Goal: Transaction & Acquisition: Purchase product/service

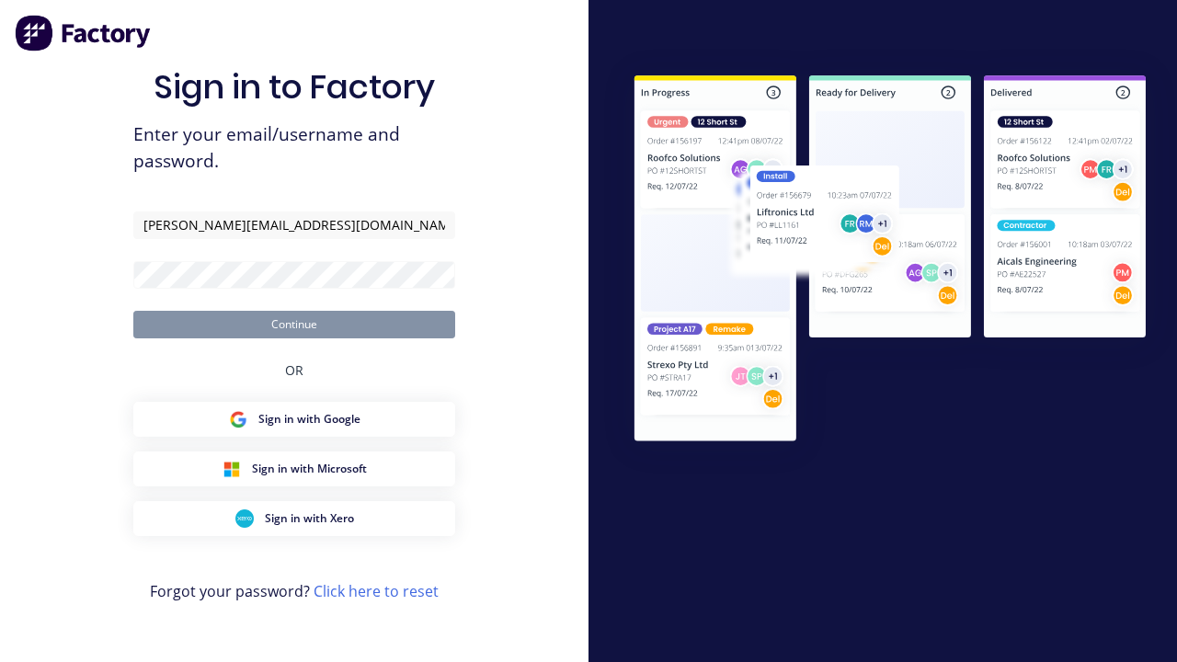
type input "[PERSON_NAME][EMAIL_ADDRESS][DOMAIN_NAME]"
click at [294, 324] on button "Continue" at bounding box center [294, 325] width 322 height 28
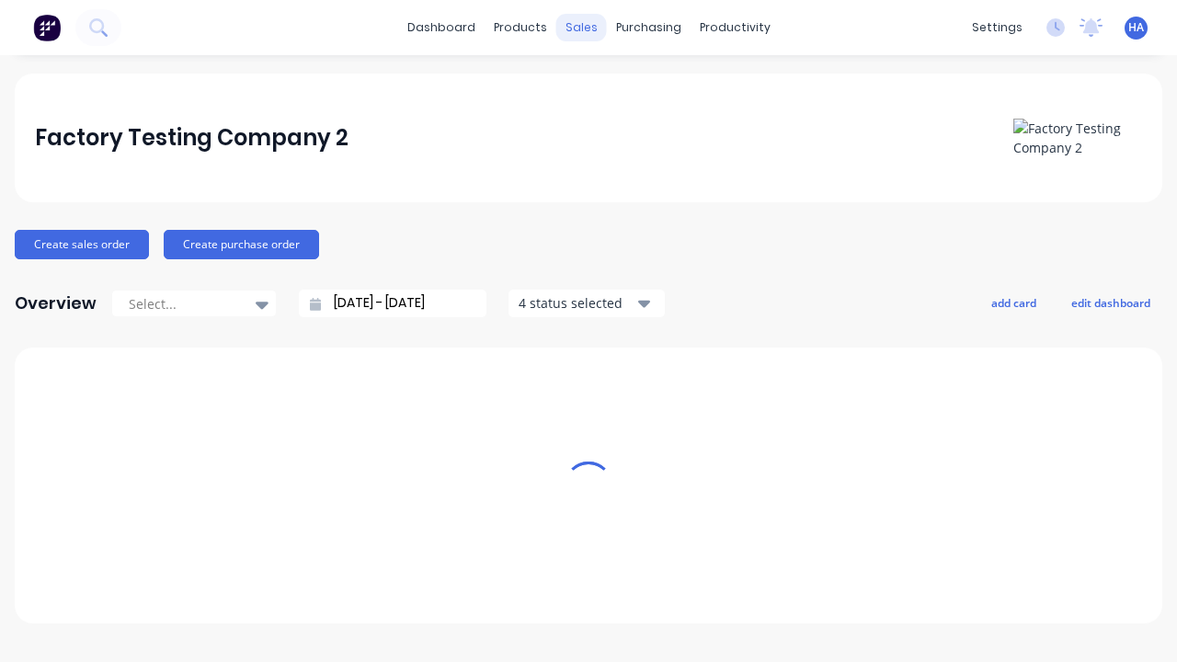
click at [581, 28] on div "sales" at bounding box center [581, 28] width 51 height 28
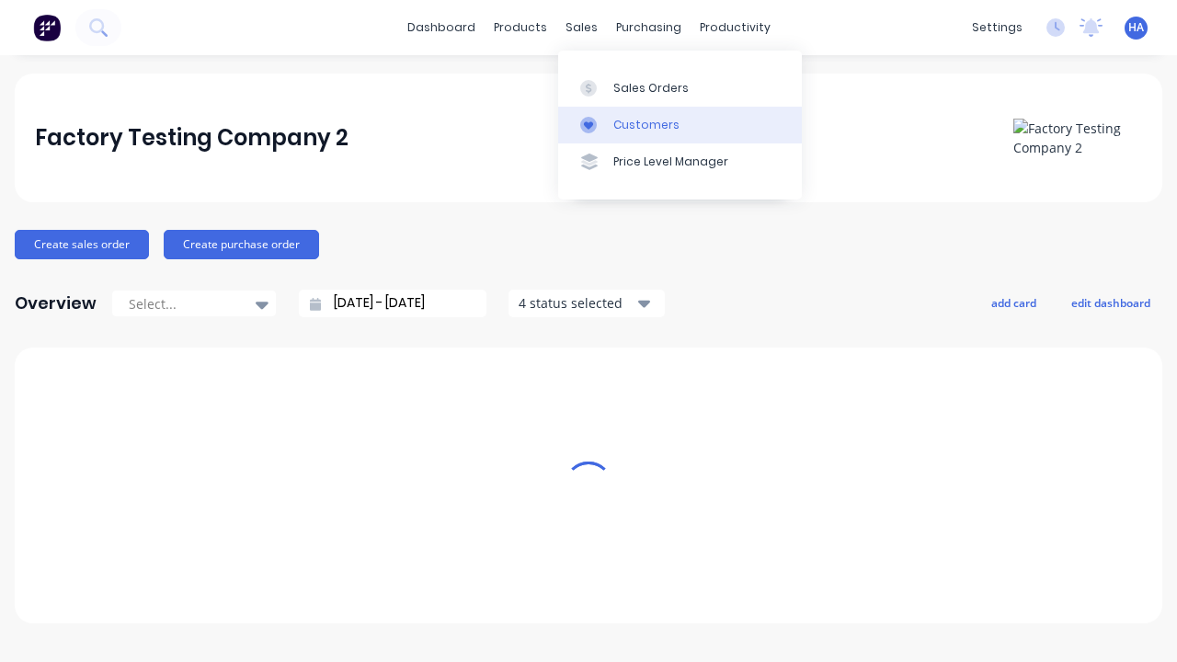
click at [680, 124] on link "Customers" at bounding box center [680, 125] width 244 height 37
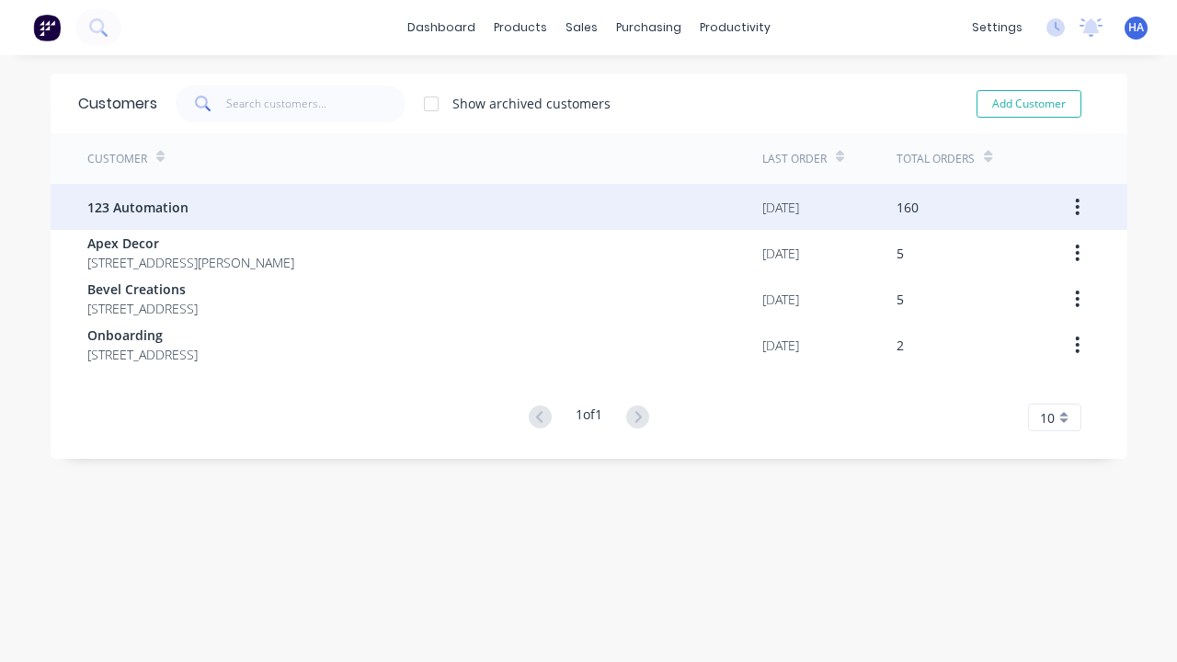
click at [136, 207] on span "123 Automation" at bounding box center [137, 207] width 101 height 19
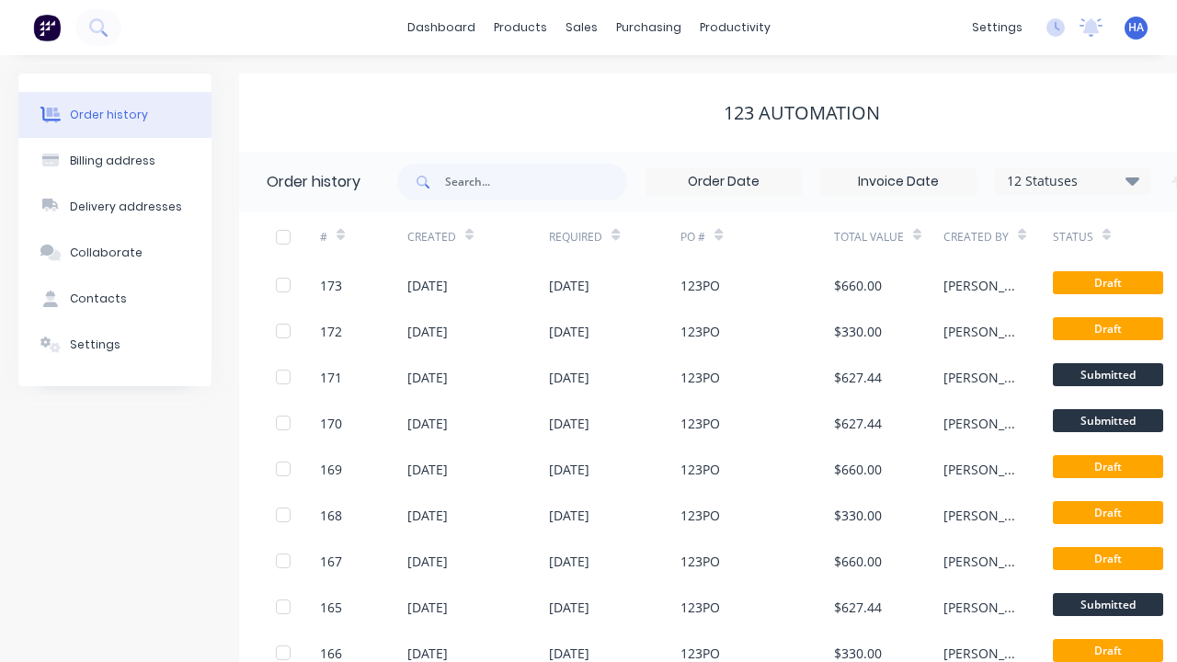
scroll to position [0, 188]
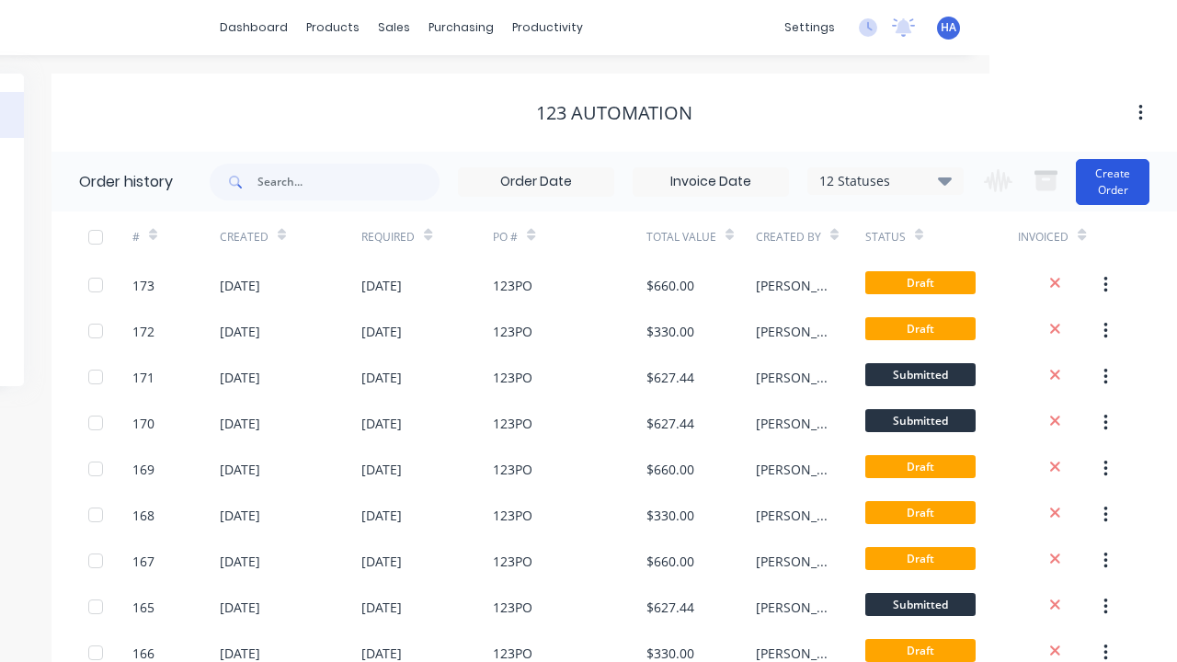
click at [1114, 181] on button "Create Order" at bounding box center [1113, 182] width 74 height 46
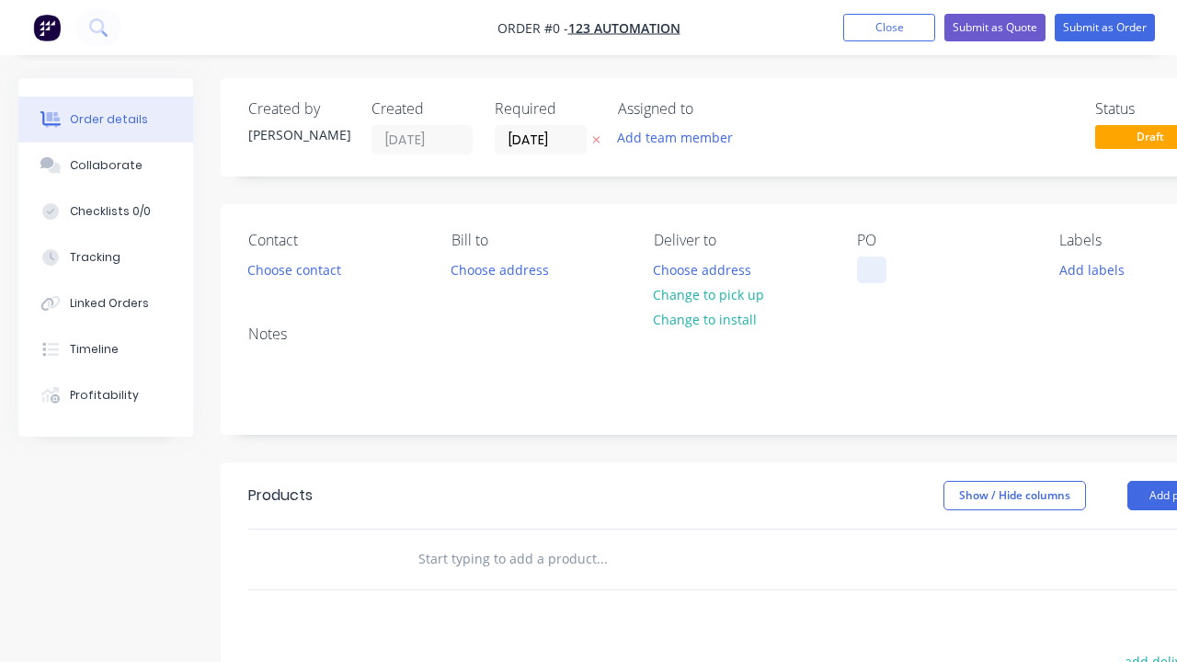
click at [871, 269] on div at bounding box center [871, 270] width 29 height 27
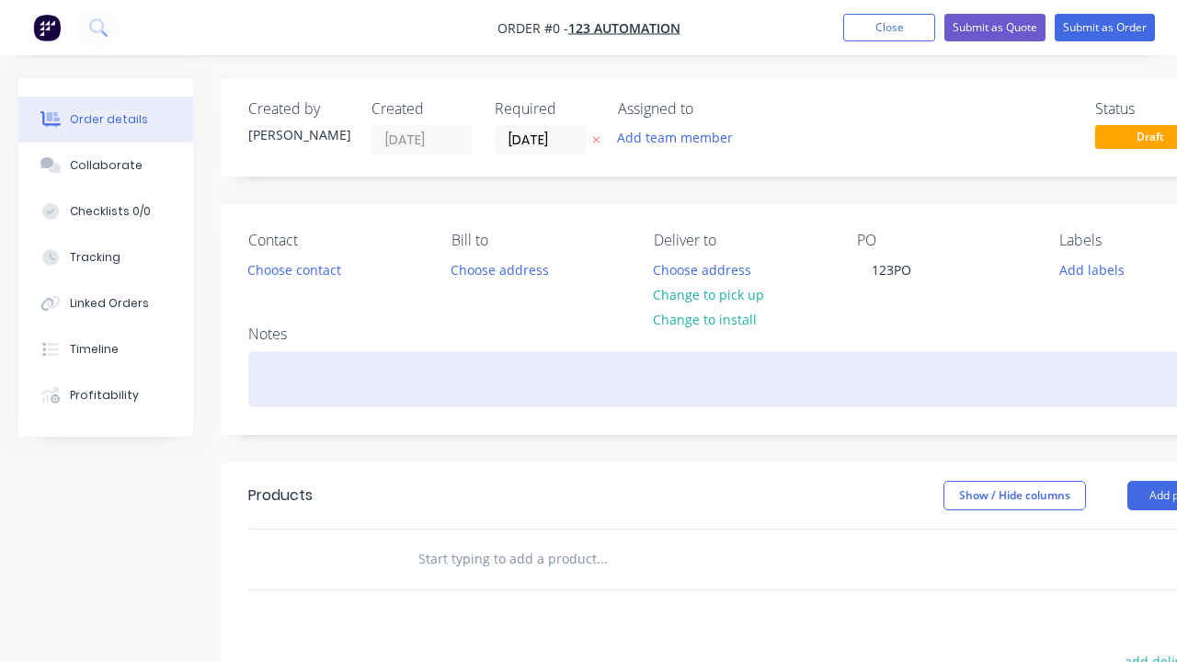
click at [684, 379] on div "Order details Collaborate Checklists 0/0 Tracking Linked Orders Timeline Profit…" at bounding box center [639, 568] width 1279 height 981
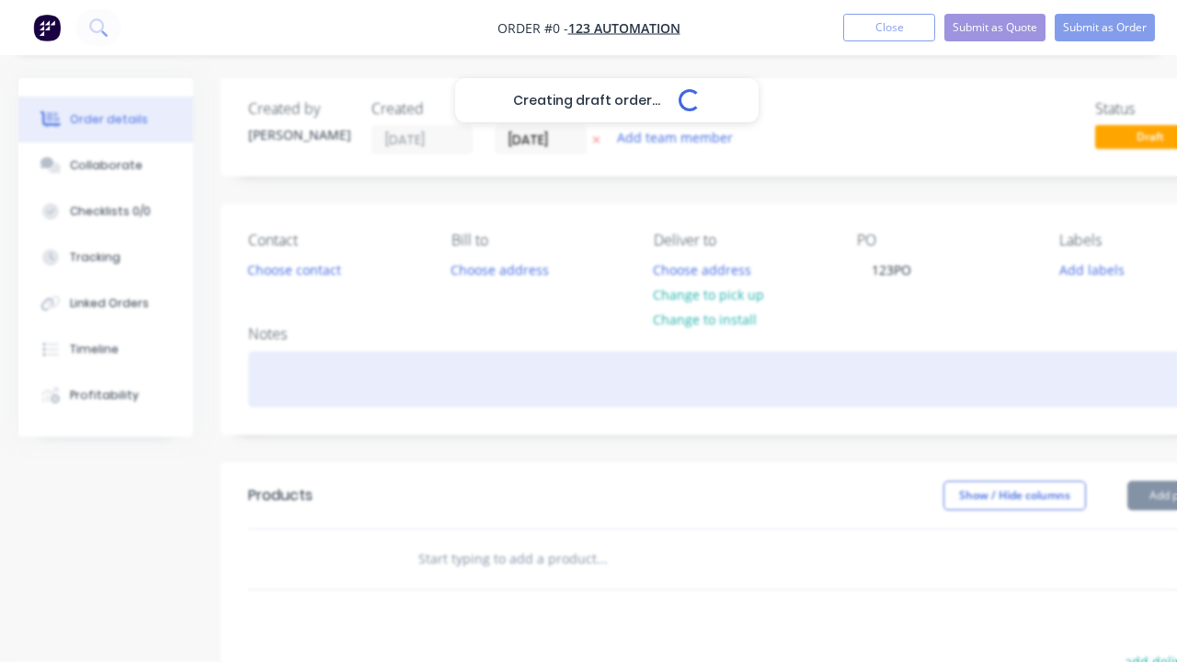
scroll to position [0, 56]
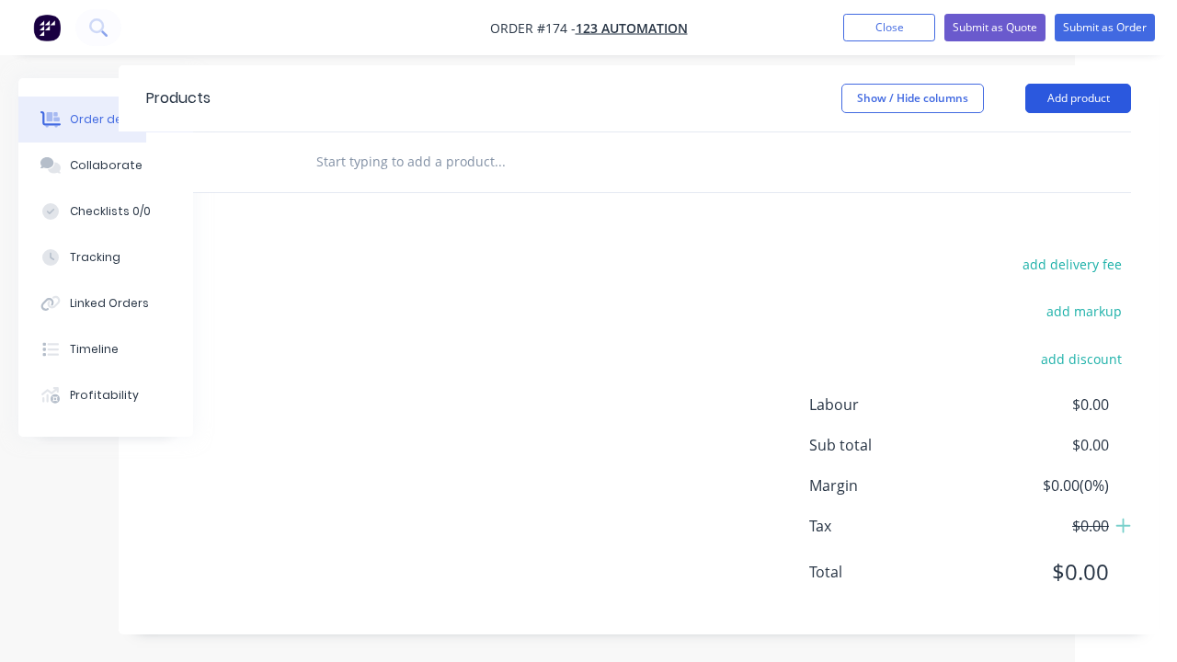
scroll to position [0, 56]
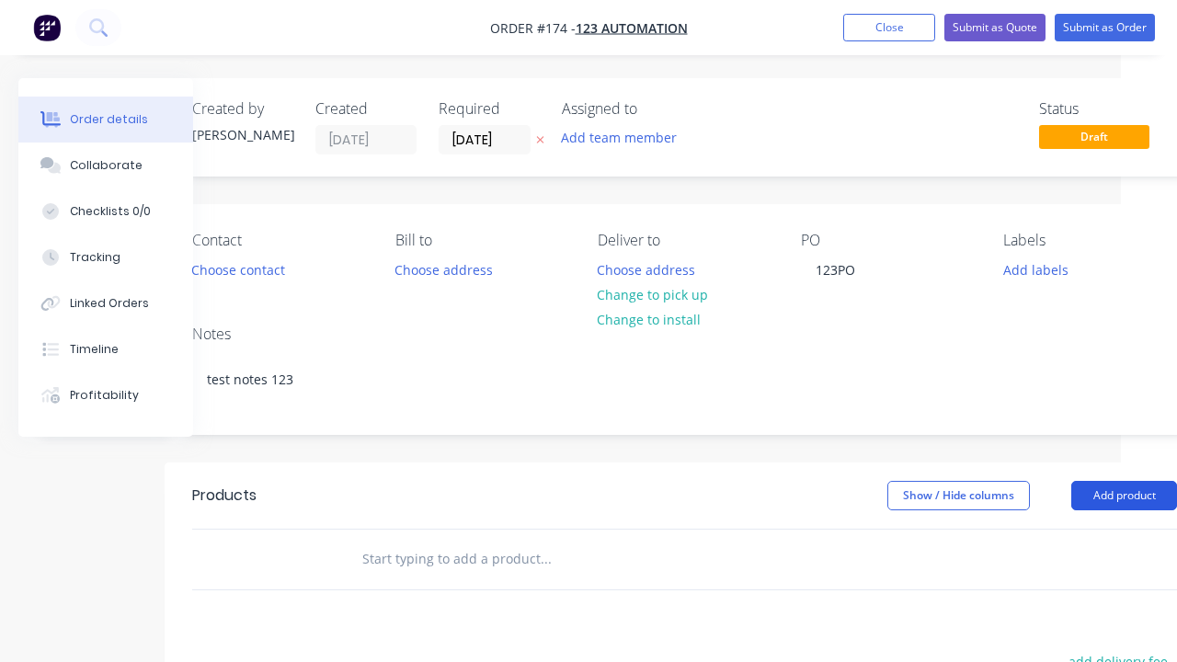
click at [1124, 495] on button "Add product" at bounding box center [1124, 495] width 106 height 29
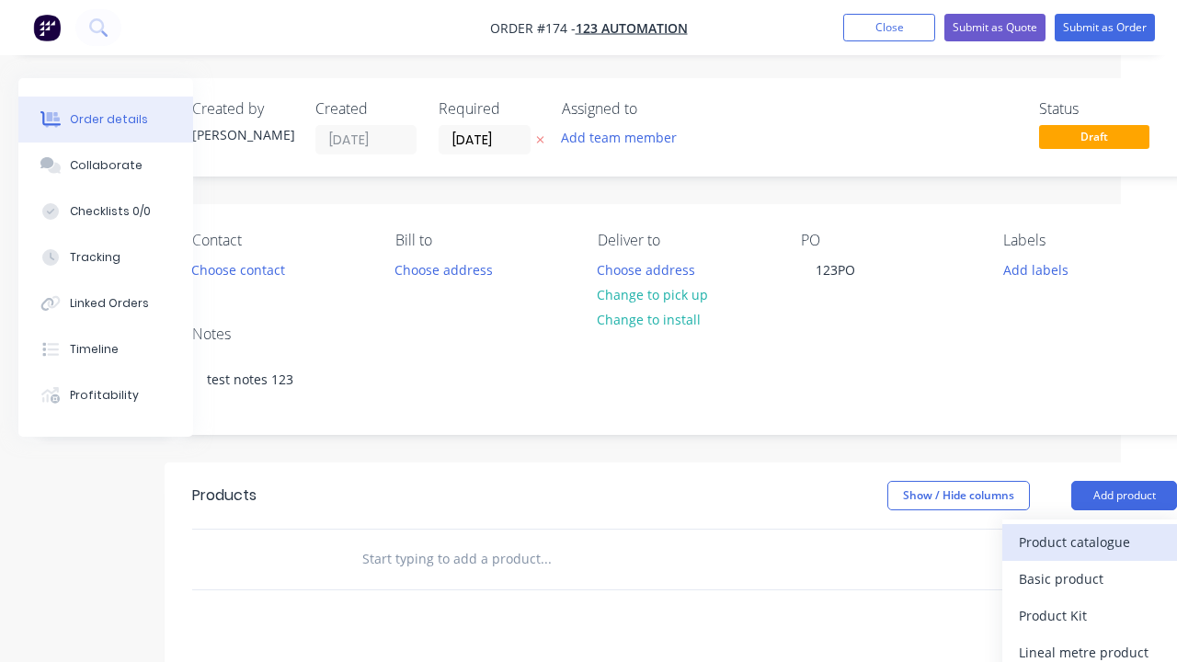
click at [1090, 542] on div "Product catalogue" at bounding box center [1090, 542] width 142 height 27
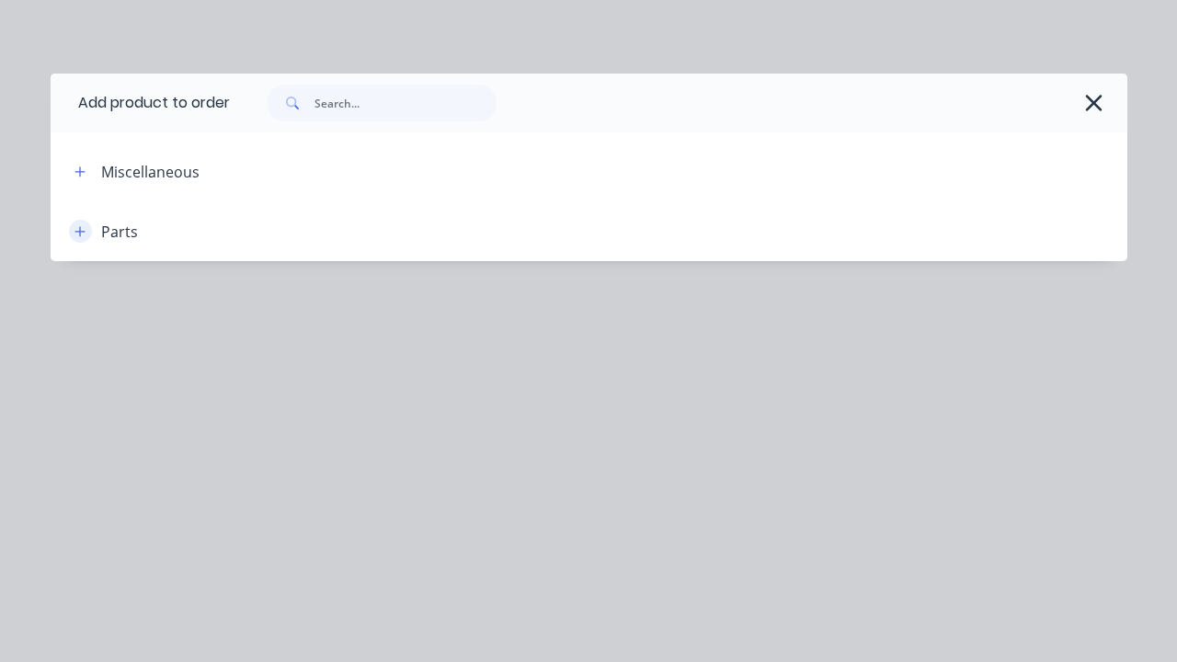
click at [80, 231] on icon "button" at bounding box center [79, 231] width 10 height 10
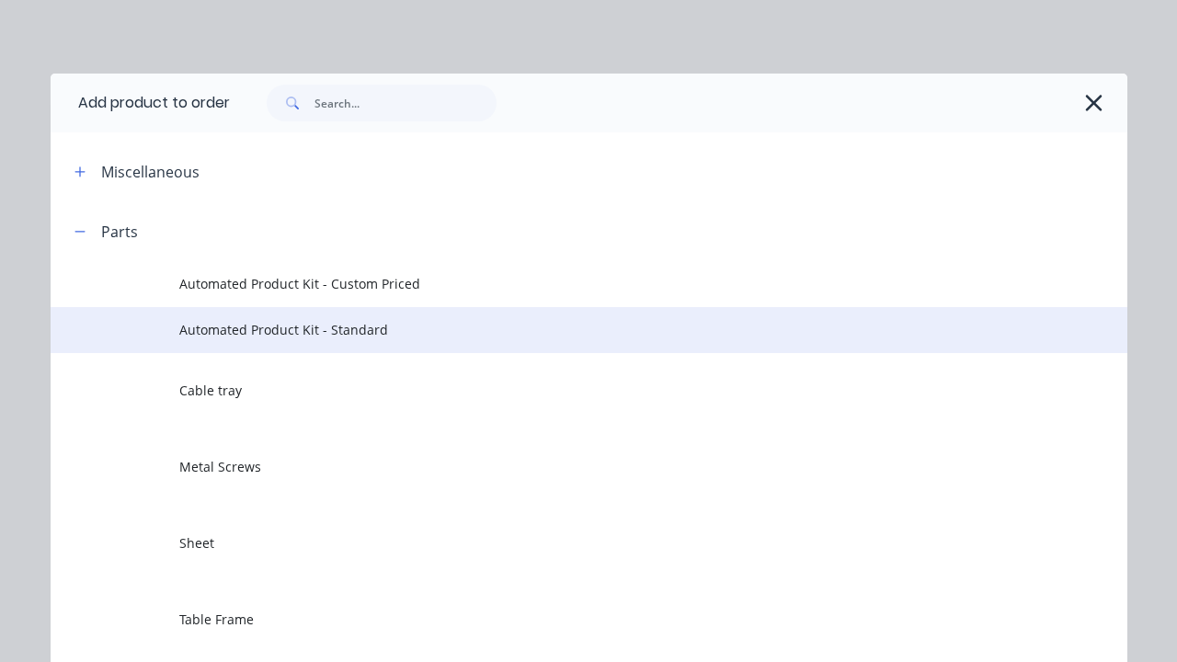
click at [558, 329] on span "Automated Product Kit - Standard" at bounding box center [558, 329] width 758 height 19
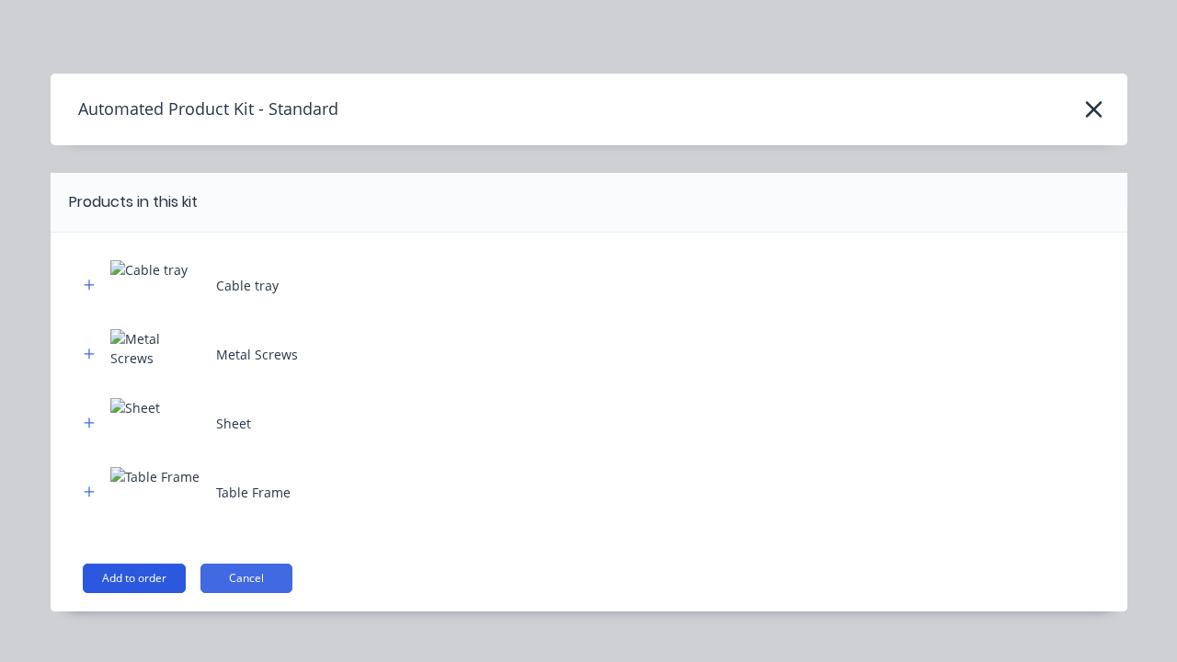
click at [133, 578] on button "Add to order" at bounding box center [134, 578] width 103 height 29
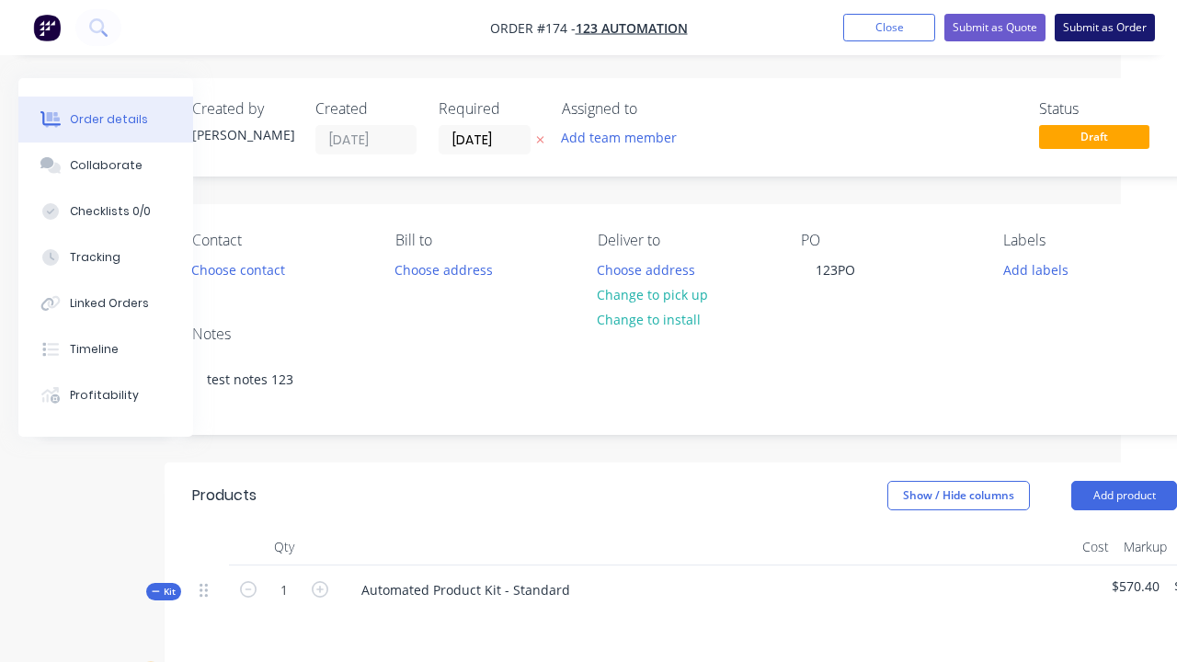
click at [1105, 28] on button "Submit as Order" at bounding box center [1105, 28] width 100 height 28
click at [522, 349] on button "Submit Order" at bounding box center [522, 350] width 110 height 28
click at [522, 386] on button "Submit" at bounding box center [522, 386] width 110 height 28
